Goal: Task Accomplishment & Management: Complete application form

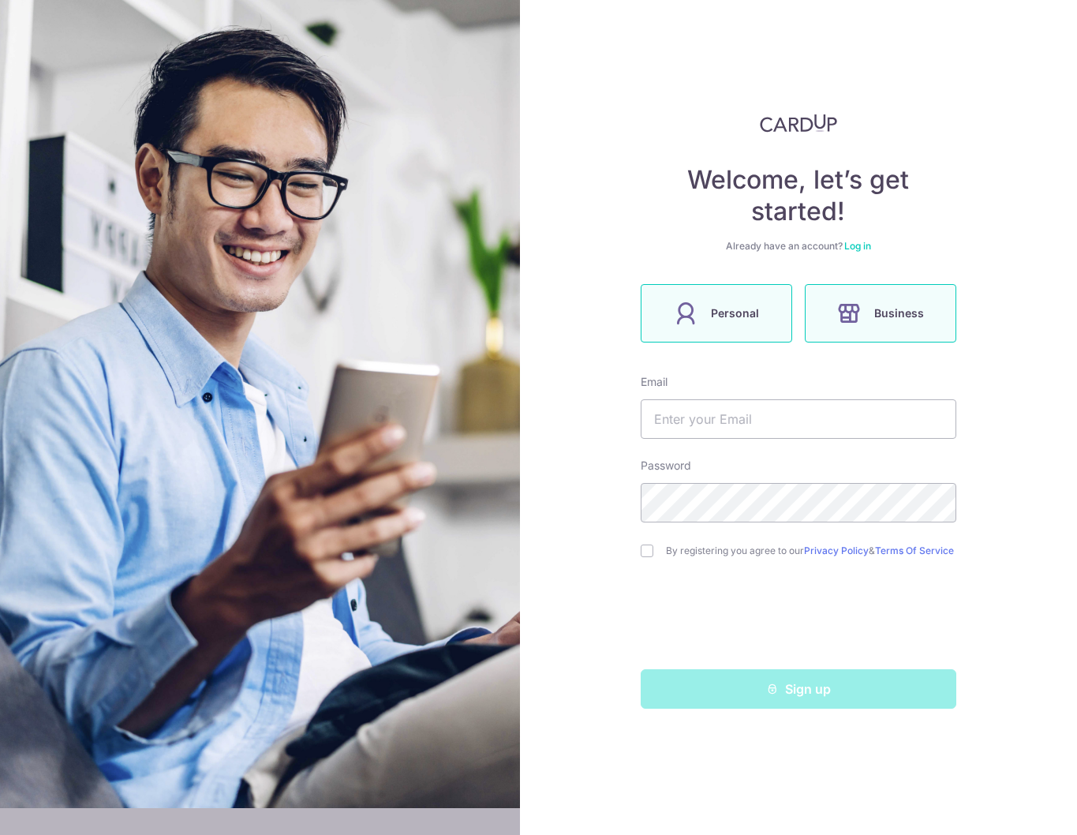
click at [884, 334] on label "Business" at bounding box center [880, 313] width 151 height 58
click at [724, 405] on input "text" at bounding box center [799, 418] width 316 height 39
click at [850, 247] on link "Log in" at bounding box center [857, 246] width 27 height 12
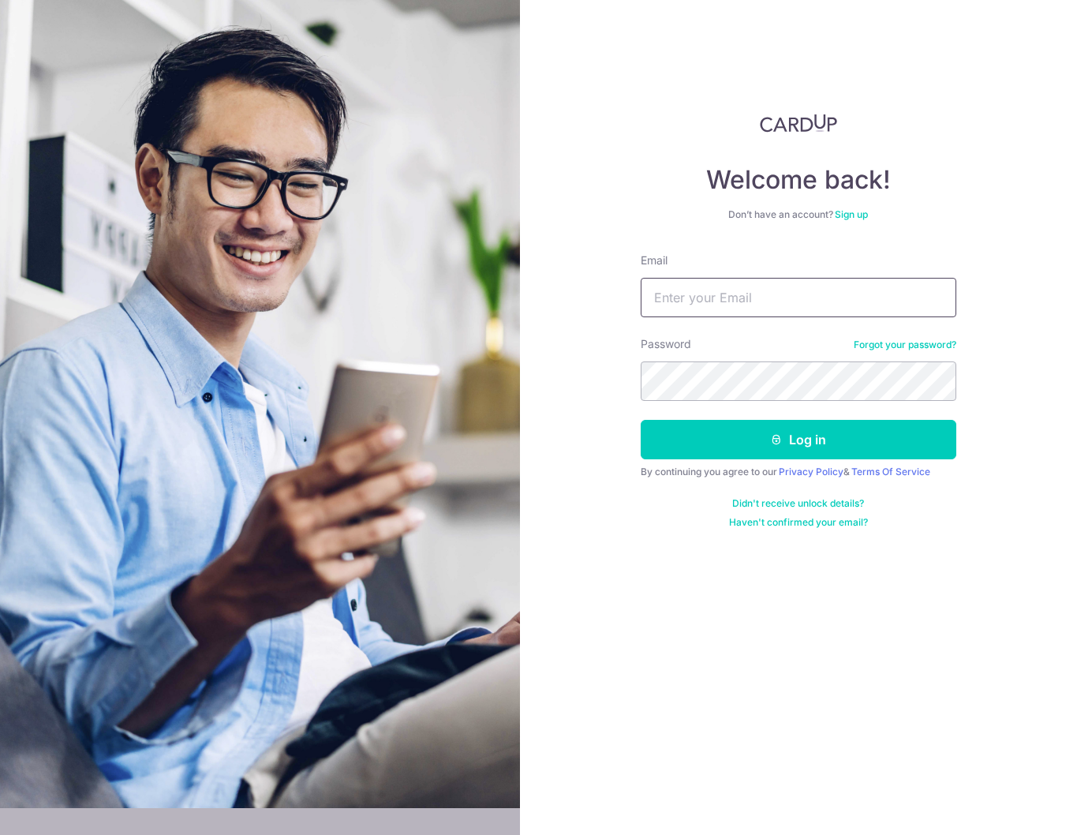
click at [761, 282] on input "Email" at bounding box center [799, 297] width 316 height 39
click at [758, 285] on input "Email" at bounding box center [799, 297] width 316 height 39
click at [931, 302] on input "Email" at bounding box center [799, 297] width 316 height 39
click at [633, 566] on div "Welcome back! Don’t have an account? Sign up Email Password Forgot your passwor…" at bounding box center [799, 417] width 558 height 835
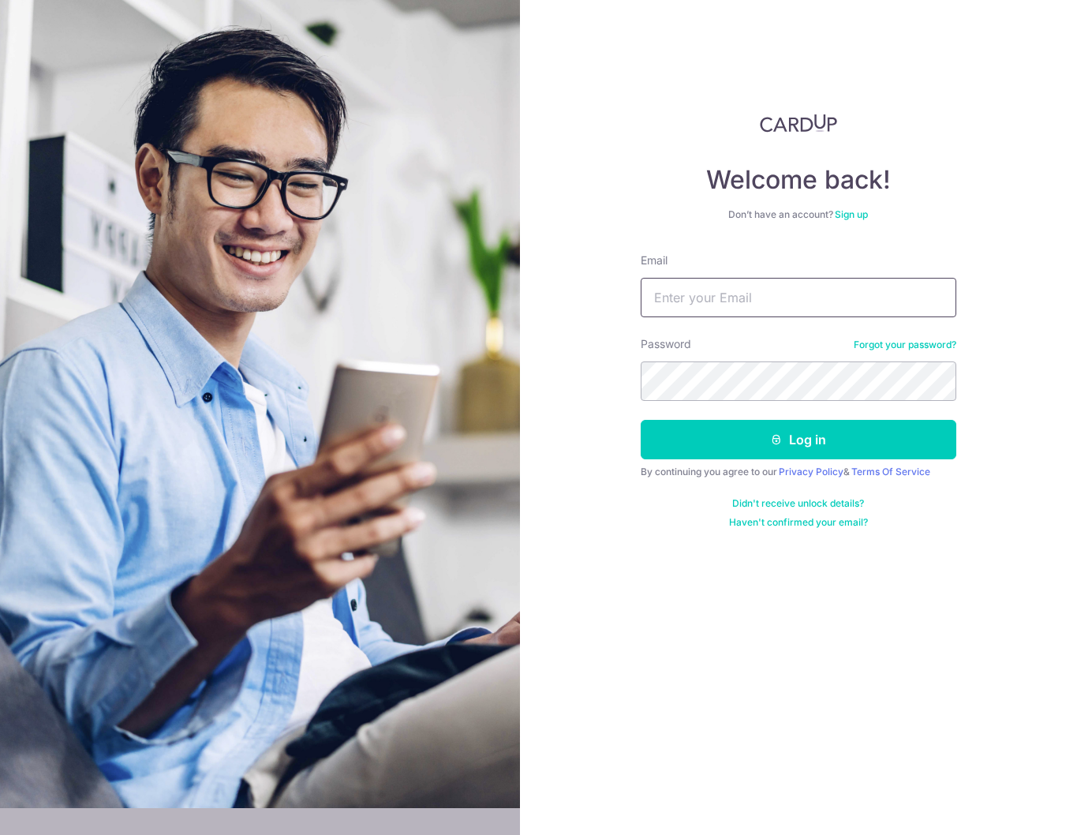
drag, startPoint x: 686, startPoint y: 259, endPoint x: 693, endPoint y: 305, distance: 47.2
click at [688, 286] on div "Email" at bounding box center [799, 284] width 316 height 65
click at [694, 307] on input "Email" at bounding box center [799, 297] width 316 height 39
click at [695, 305] on input "Email" at bounding box center [799, 297] width 316 height 39
